Goal: Navigation & Orientation: Go to known website

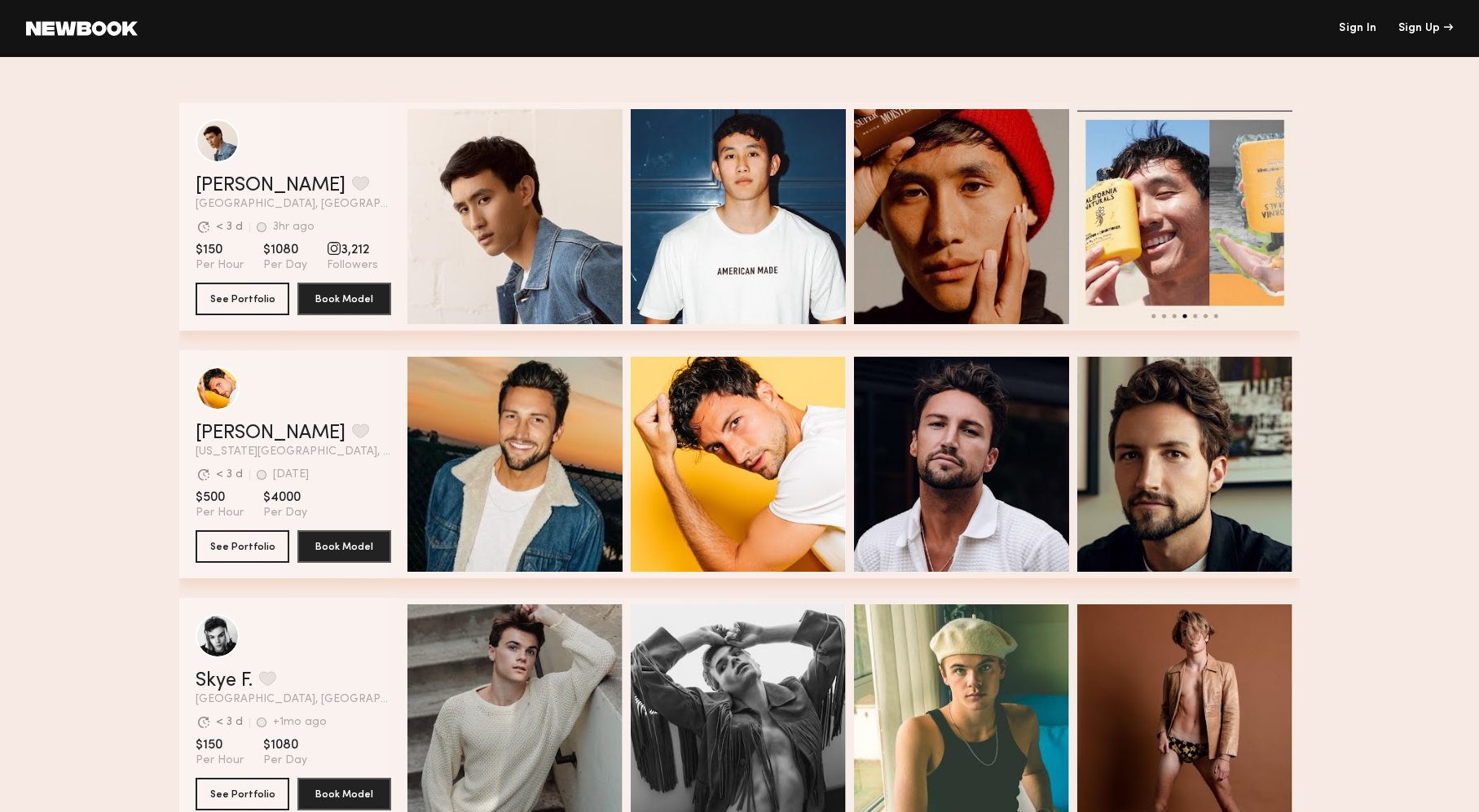
click at [1351, 26] on link "Sign In" at bounding box center [1357, 28] width 37 height 12
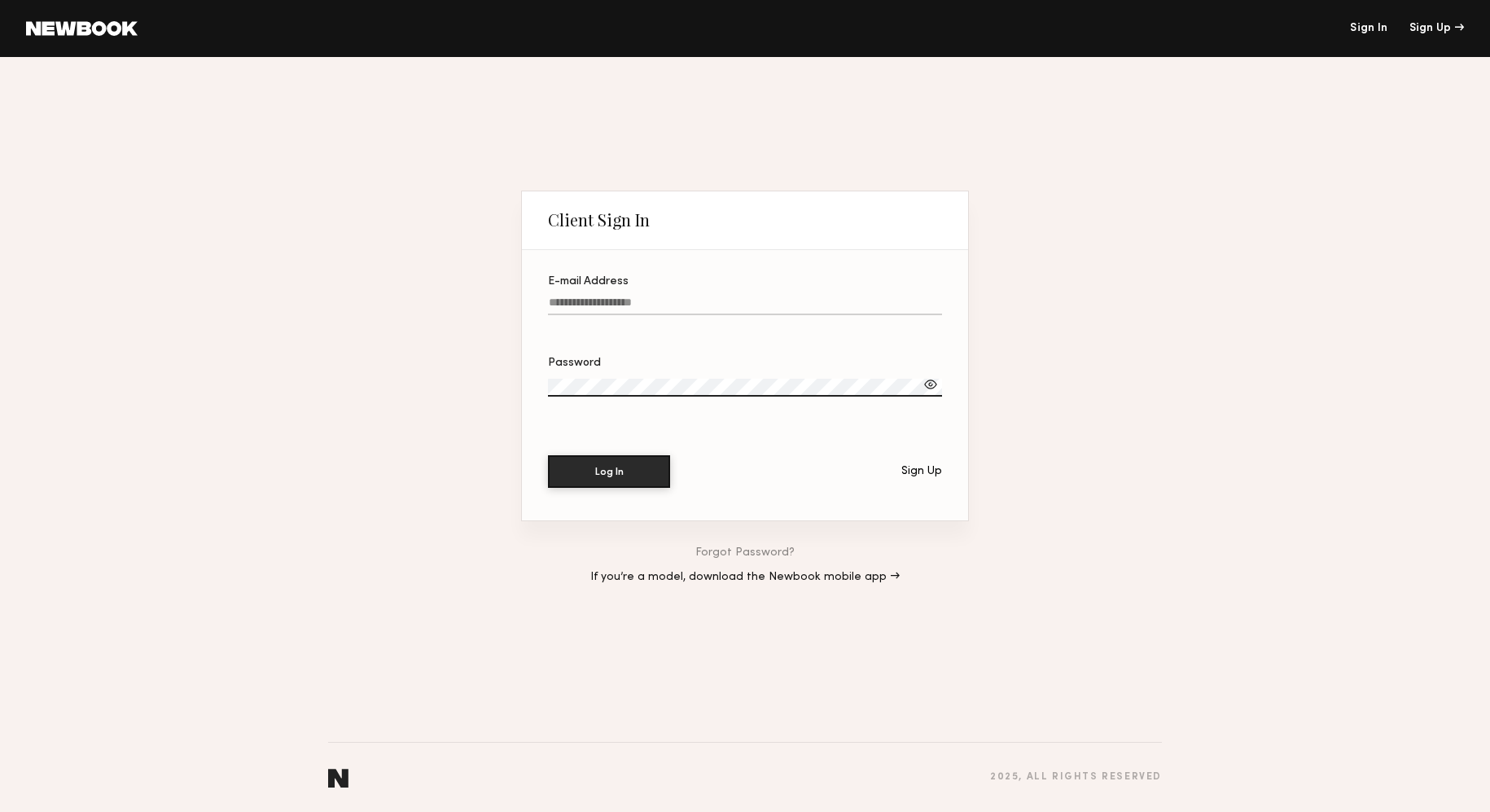
click at [750, 299] on input "E-mail Address" at bounding box center [745, 305] width 394 height 19
